Goal: Information Seeking & Learning: Learn about a topic

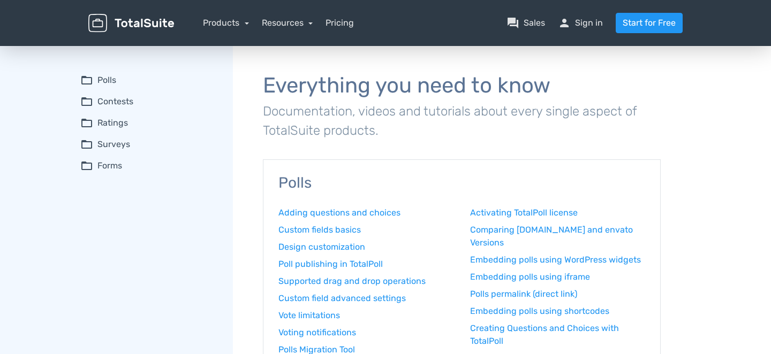
click at [123, 100] on summary "folder_open Contests" at bounding box center [149, 101] width 138 height 13
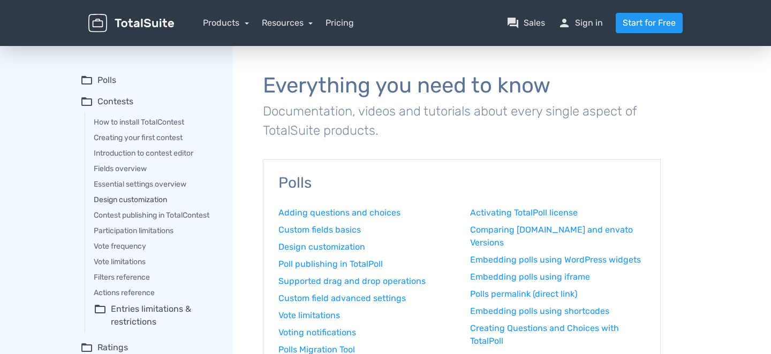
click at [136, 195] on link "Design customization" at bounding box center [156, 199] width 124 height 11
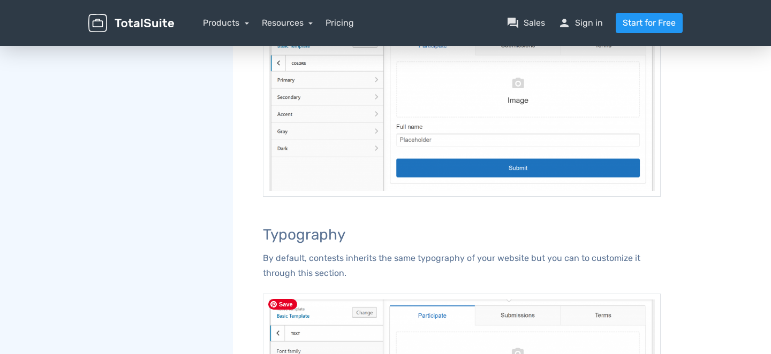
scroll to position [712, 0]
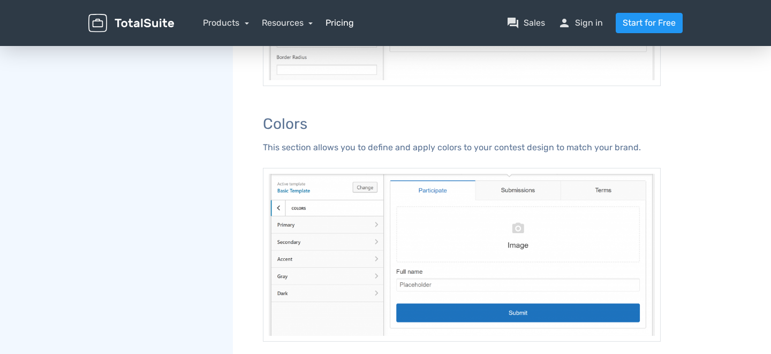
click at [333, 21] on link "Pricing" at bounding box center [340, 23] width 28 height 13
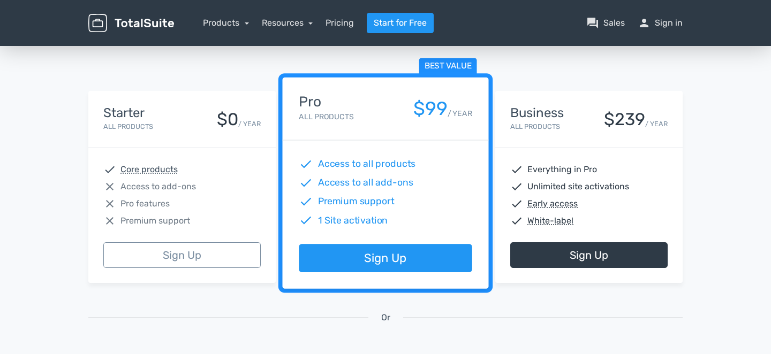
scroll to position [107, 0]
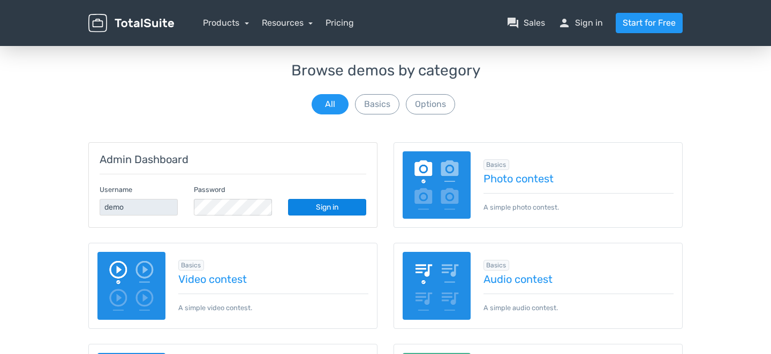
scroll to position [54, 0]
click at [516, 176] on link "Photo contest" at bounding box center [578, 179] width 191 height 12
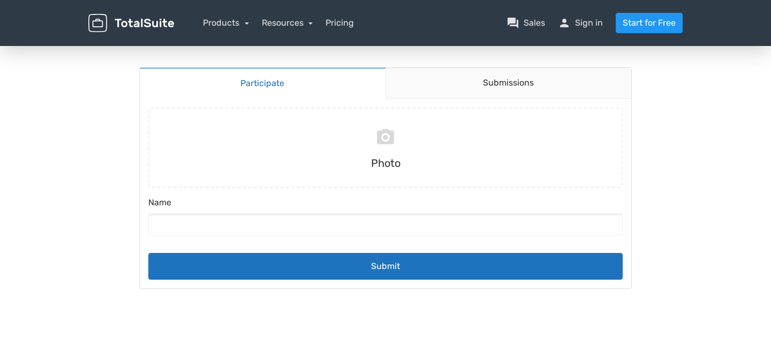
scroll to position [2, 0]
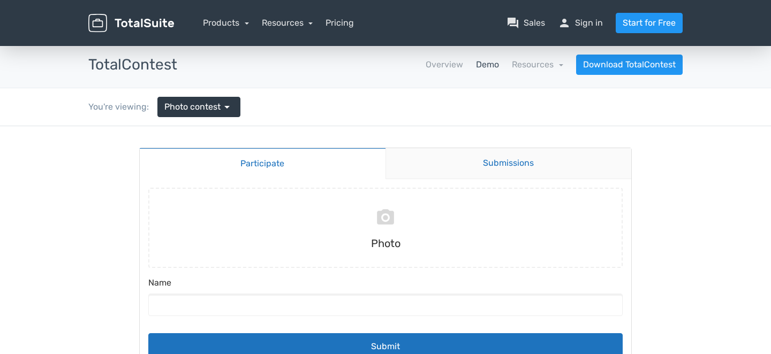
click at [528, 157] on link "Submissions" at bounding box center [508, 163] width 246 height 31
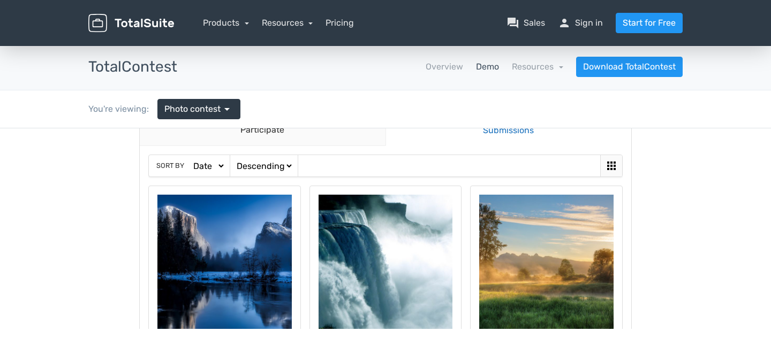
scroll to position [0, 0]
